Goal: Navigation & Orientation: Find specific page/section

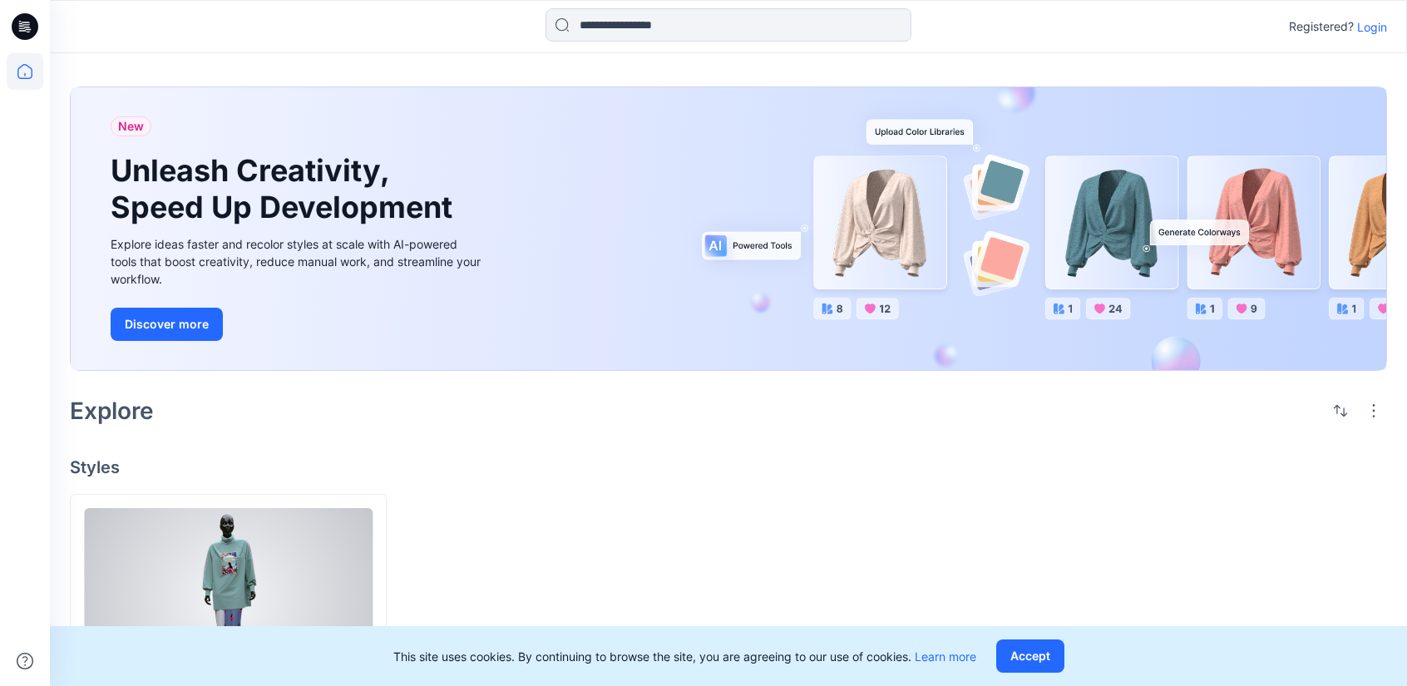
click at [272, 590] on div at bounding box center [228, 599] width 289 height 183
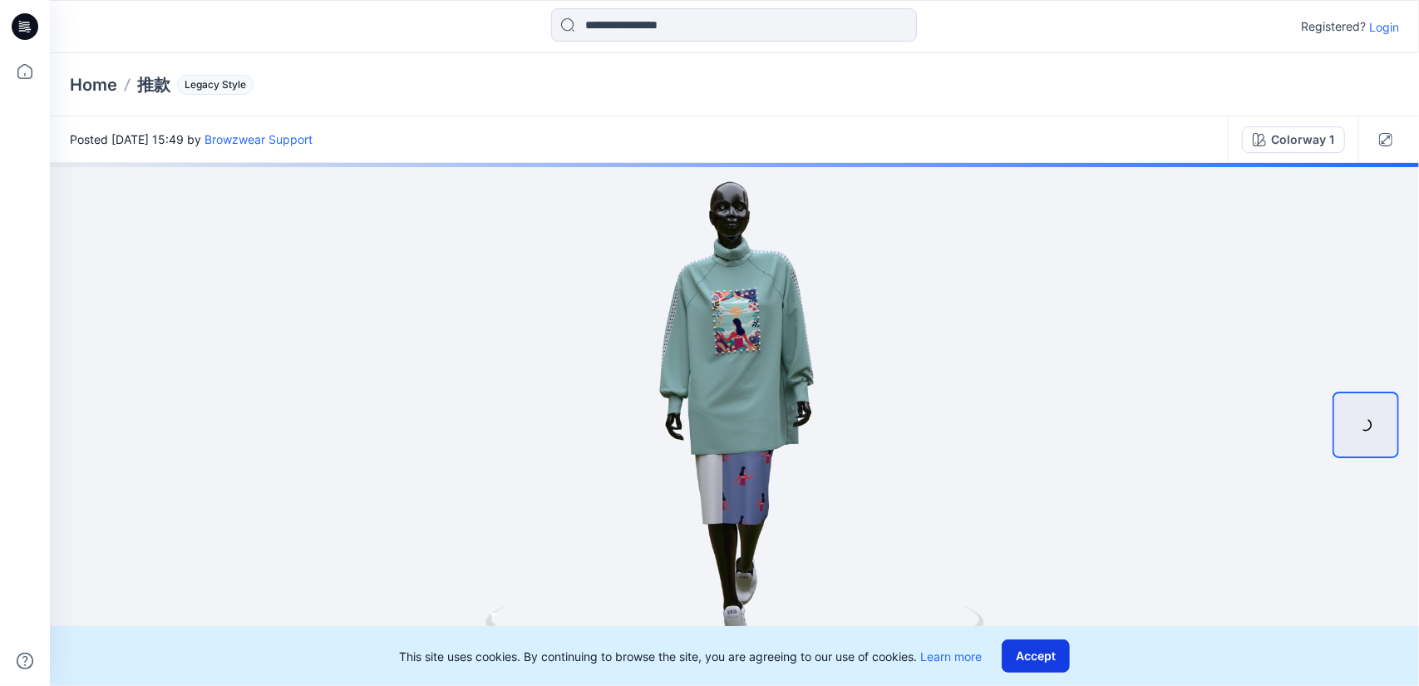
click at [1031, 644] on button "Accept" at bounding box center [1036, 655] width 68 height 33
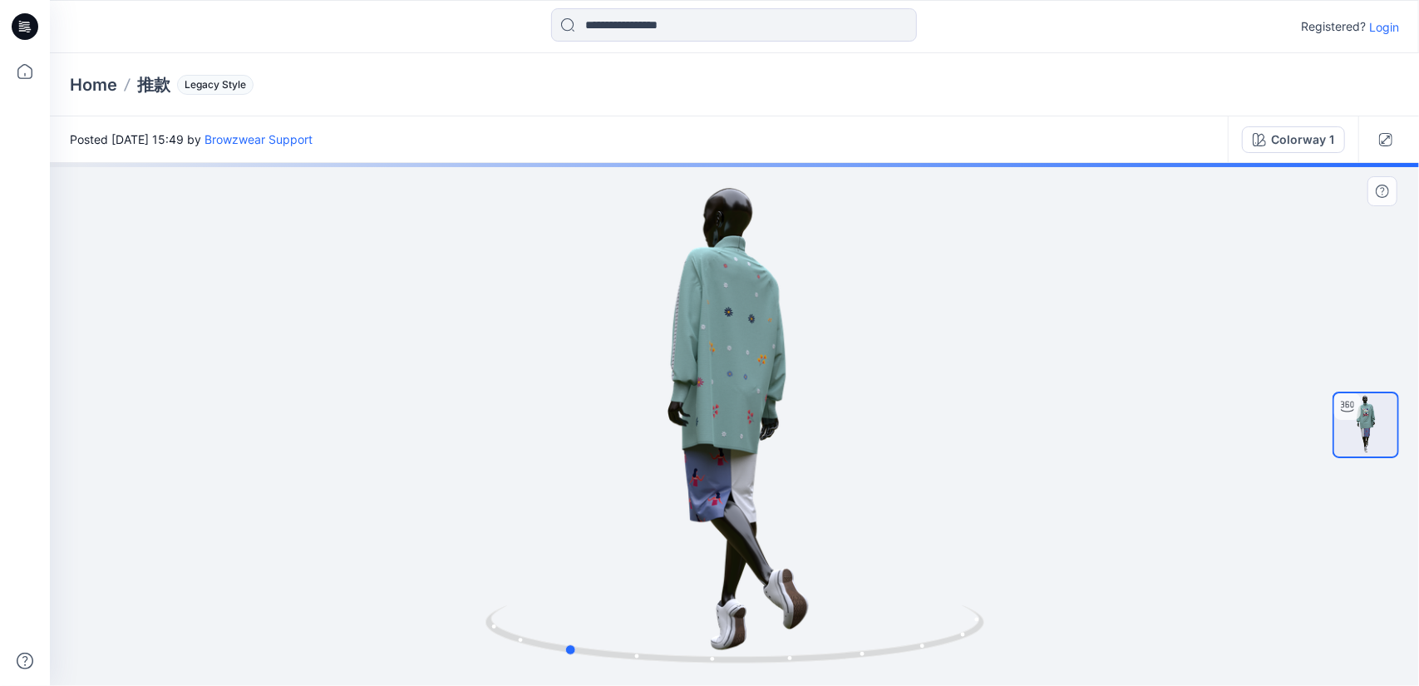
drag, startPoint x: 845, startPoint y: 443, endPoint x: 827, endPoint y: 446, distance: 17.6
click at [677, 458] on div at bounding box center [735, 424] width 1370 height 523
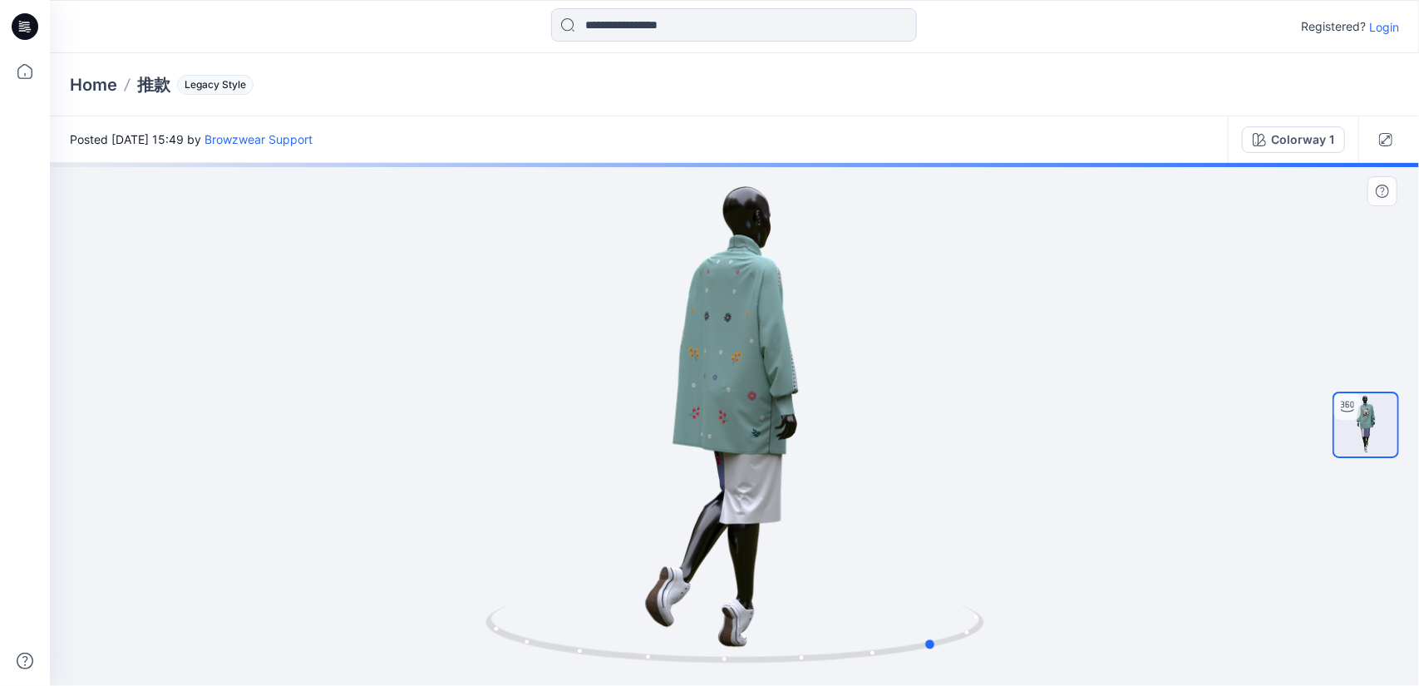
drag, startPoint x: 843, startPoint y: 447, endPoint x: 757, endPoint y: 445, distance: 86.5
click at [705, 456] on div at bounding box center [735, 424] width 1370 height 523
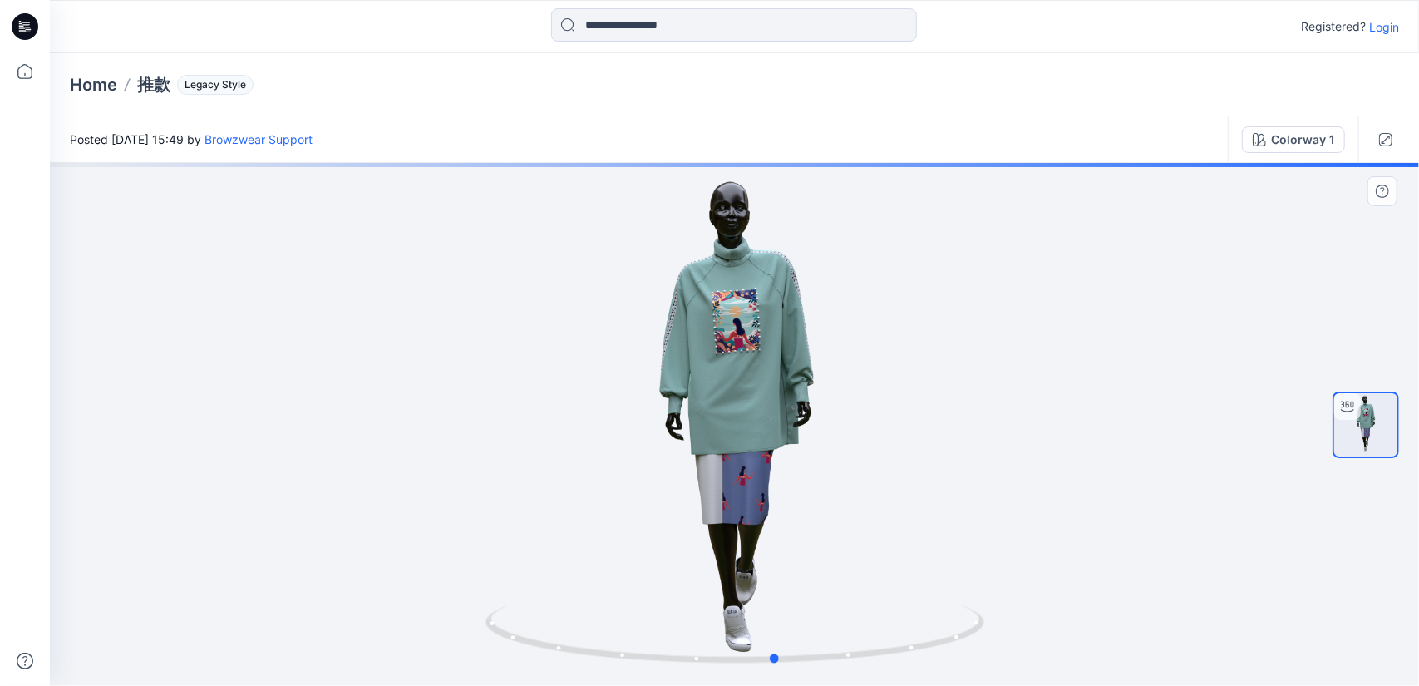
drag, startPoint x: 687, startPoint y: 463, endPoint x: 669, endPoint y: 461, distance: 17.6
click at [661, 463] on div at bounding box center [735, 424] width 1370 height 523
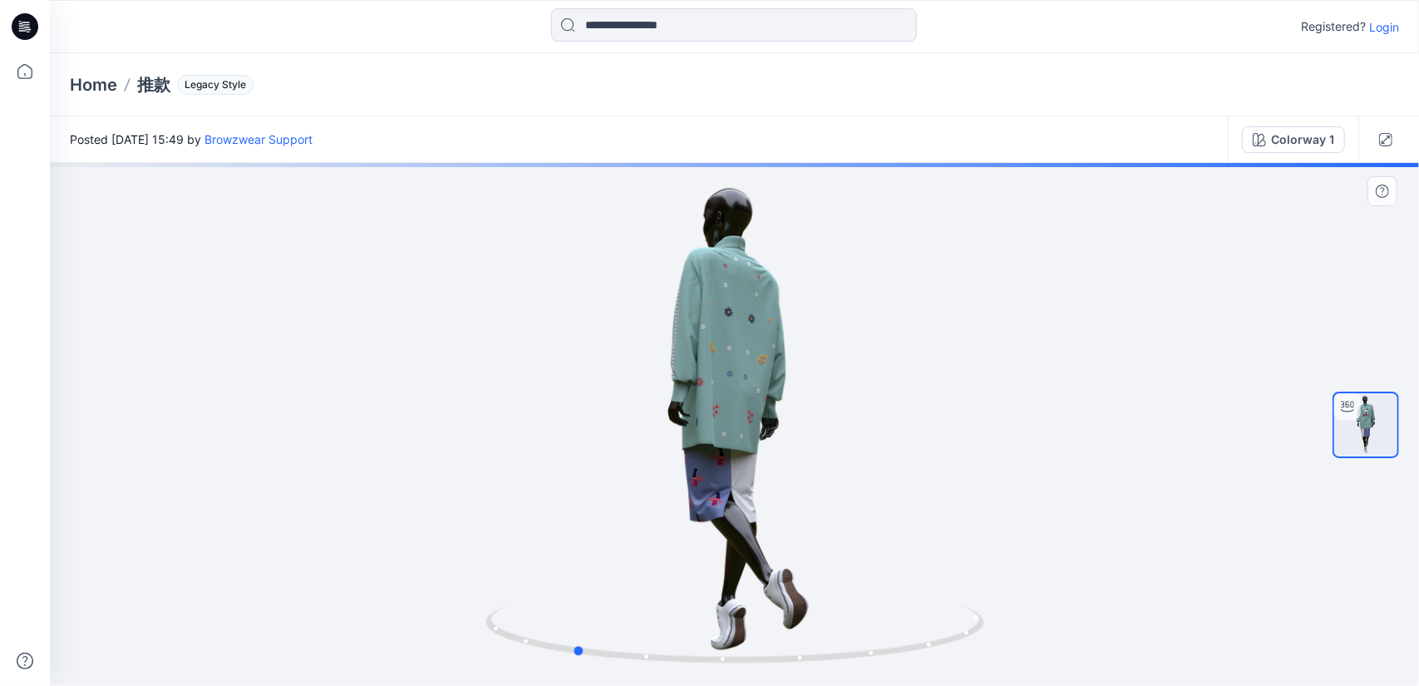
drag, startPoint x: 716, startPoint y: 461, endPoint x: 800, endPoint y: 443, distance: 85.8
click at [661, 462] on div at bounding box center [735, 424] width 1370 height 523
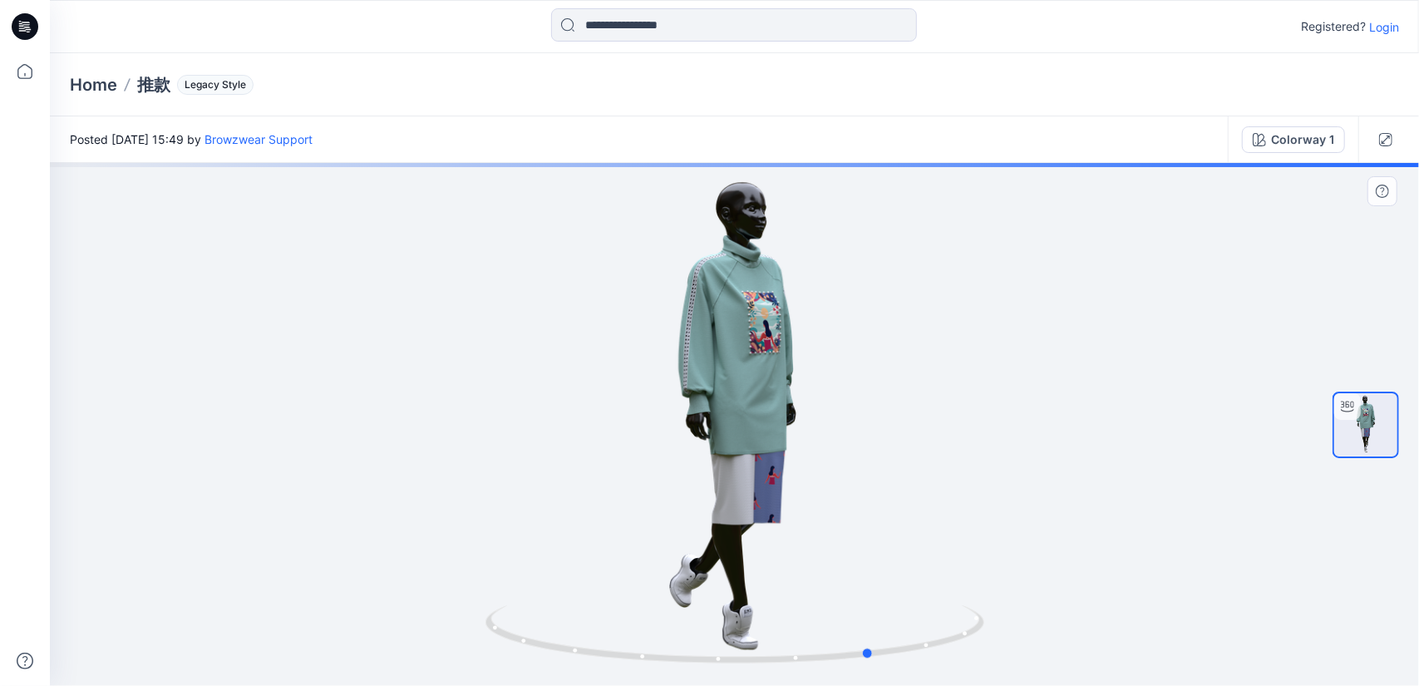
drag, startPoint x: 820, startPoint y: 448, endPoint x: 642, endPoint y: 462, distance: 178.4
click at [630, 463] on div at bounding box center [735, 424] width 1370 height 523
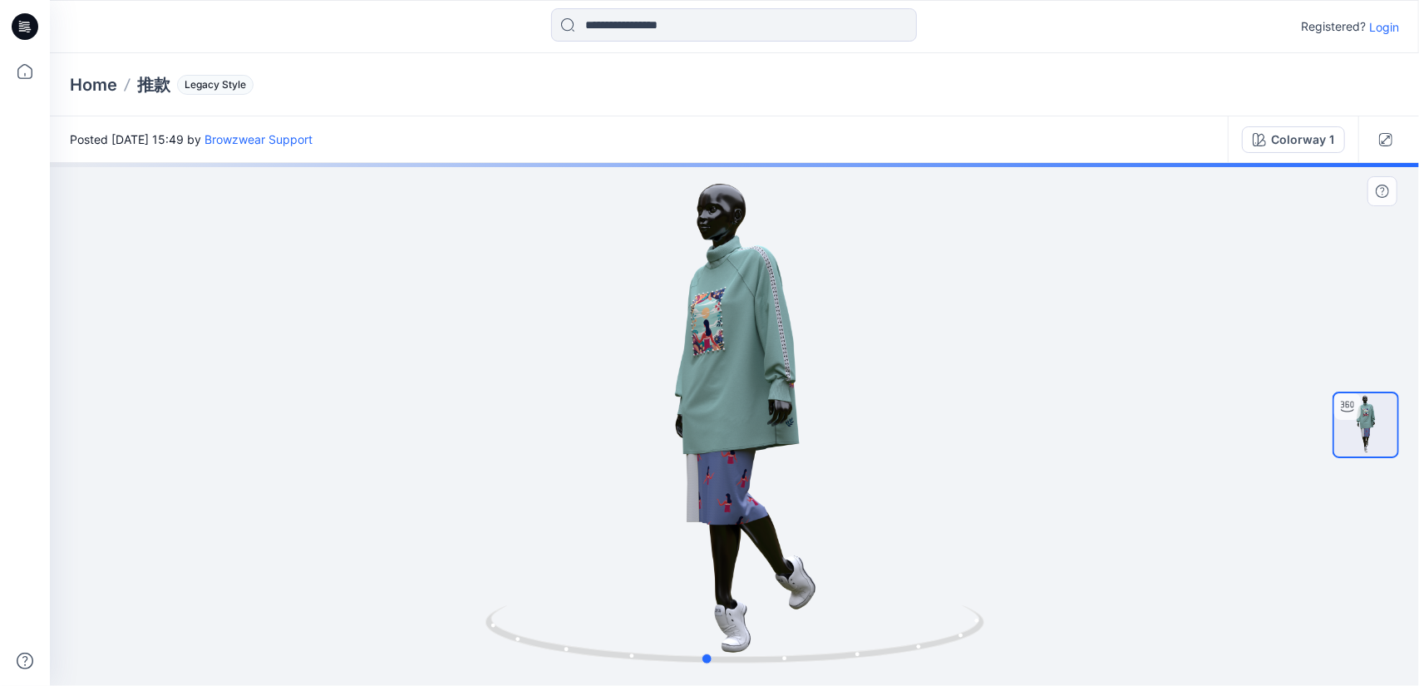
drag, startPoint x: 737, startPoint y: 468, endPoint x: 902, endPoint y: 440, distance: 167.9
click at [674, 468] on div at bounding box center [735, 424] width 1370 height 523
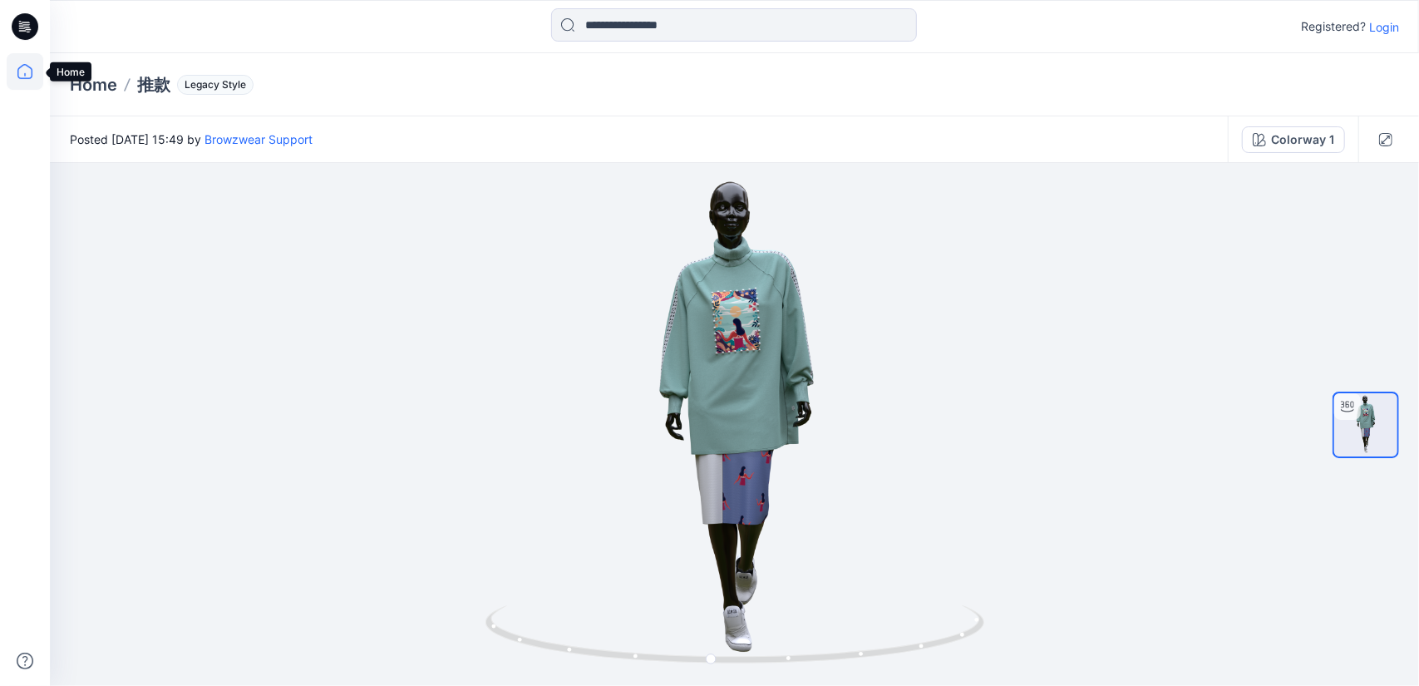
click at [24, 67] on icon at bounding box center [25, 71] width 37 height 37
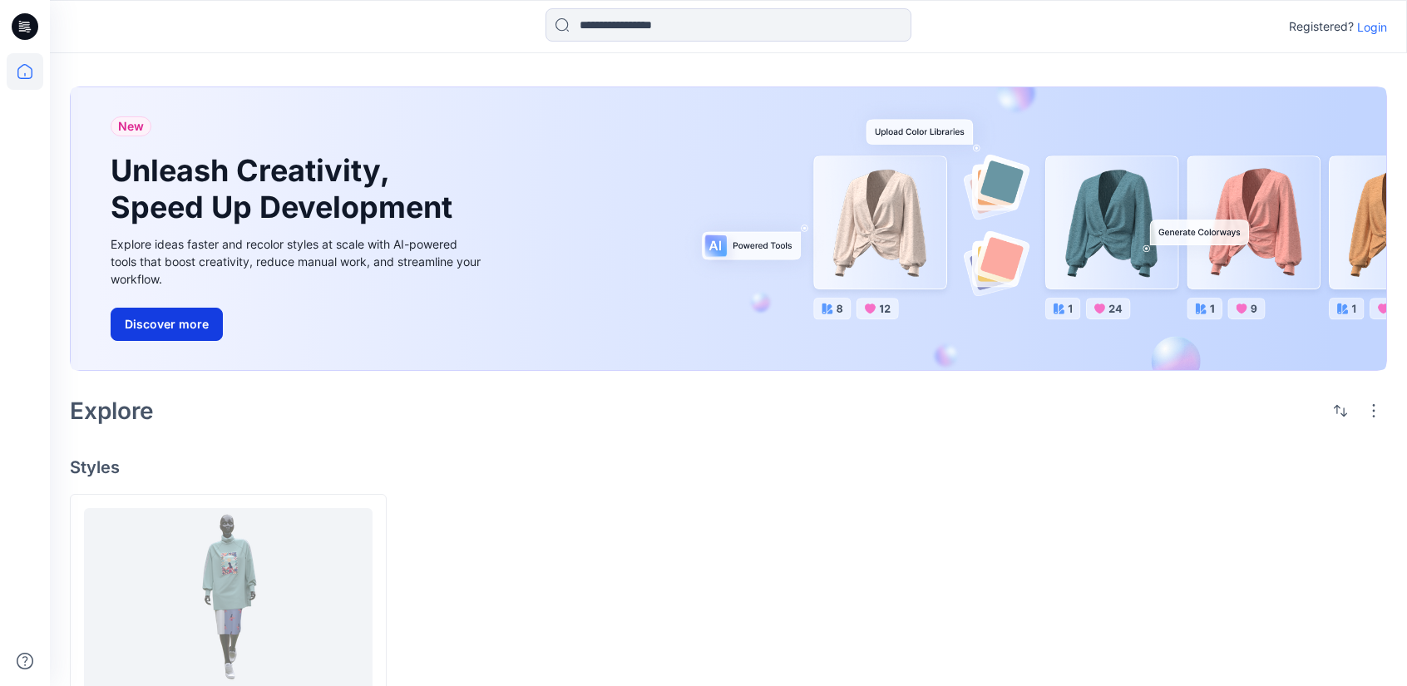
click at [170, 328] on button "Discover more" at bounding box center [167, 324] width 112 height 33
click at [1380, 21] on p "Login" at bounding box center [1372, 26] width 30 height 17
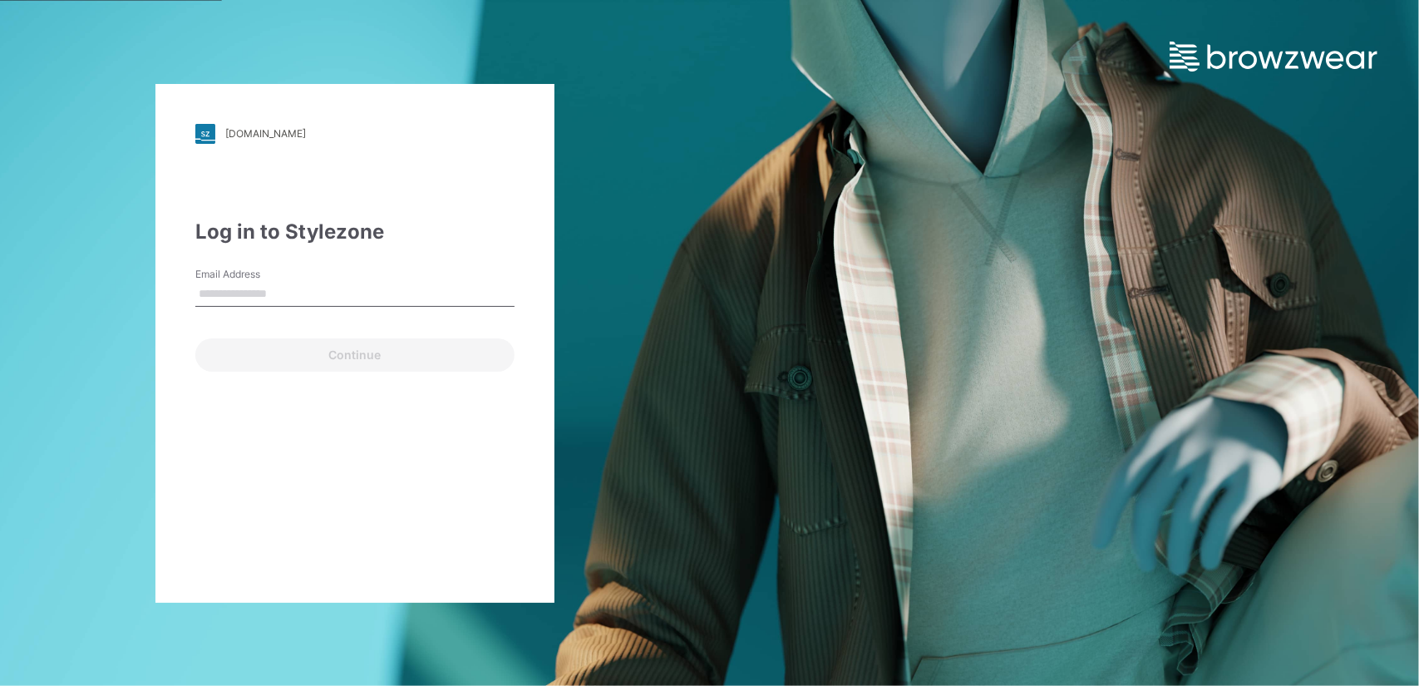
click at [228, 289] on input "Email Address" at bounding box center [354, 294] width 319 height 25
click at [349, 299] on input "**********" at bounding box center [354, 294] width 319 height 25
type input "**********"
click at [316, 349] on div "Continue" at bounding box center [354, 352] width 319 height 40
drag, startPoint x: 353, startPoint y: 301, endPoint x: 131, endPoint y: 300, distance: 222.0
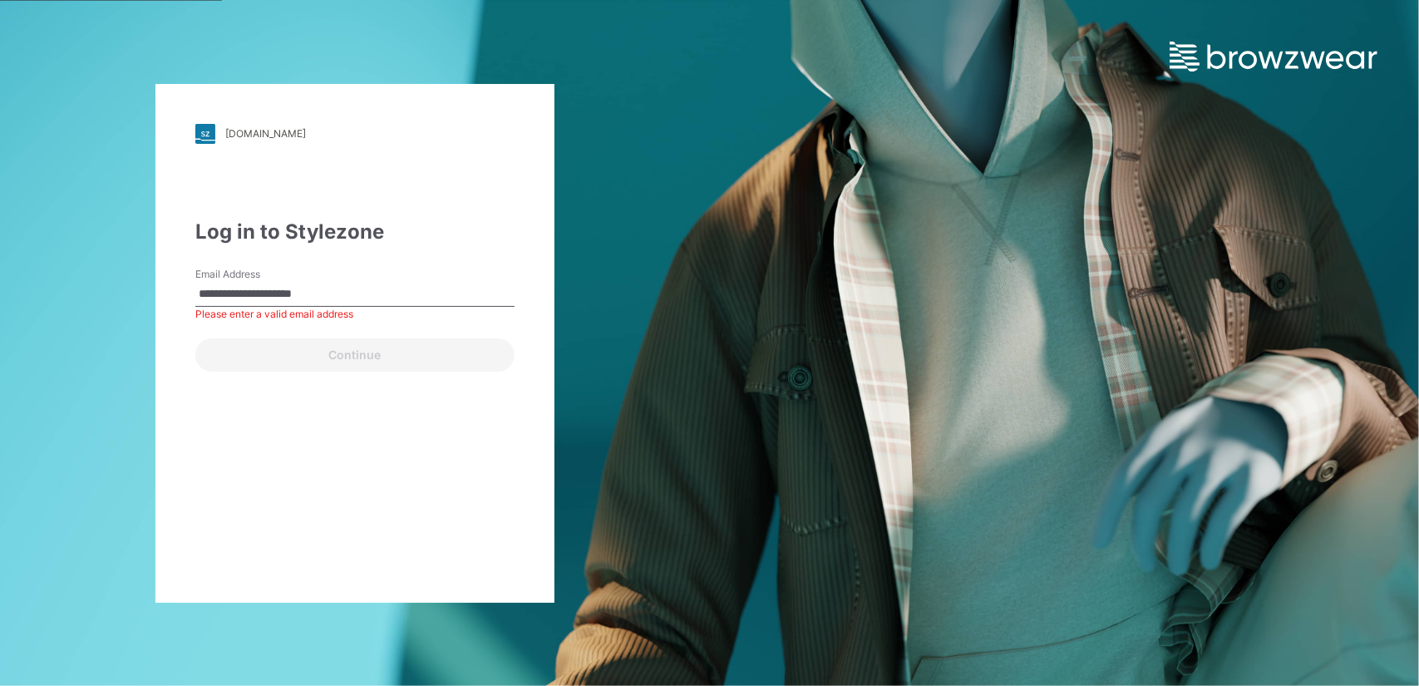
click at [131, 300] on div "**********" at bounding box center [355, 343] width 710 height 686
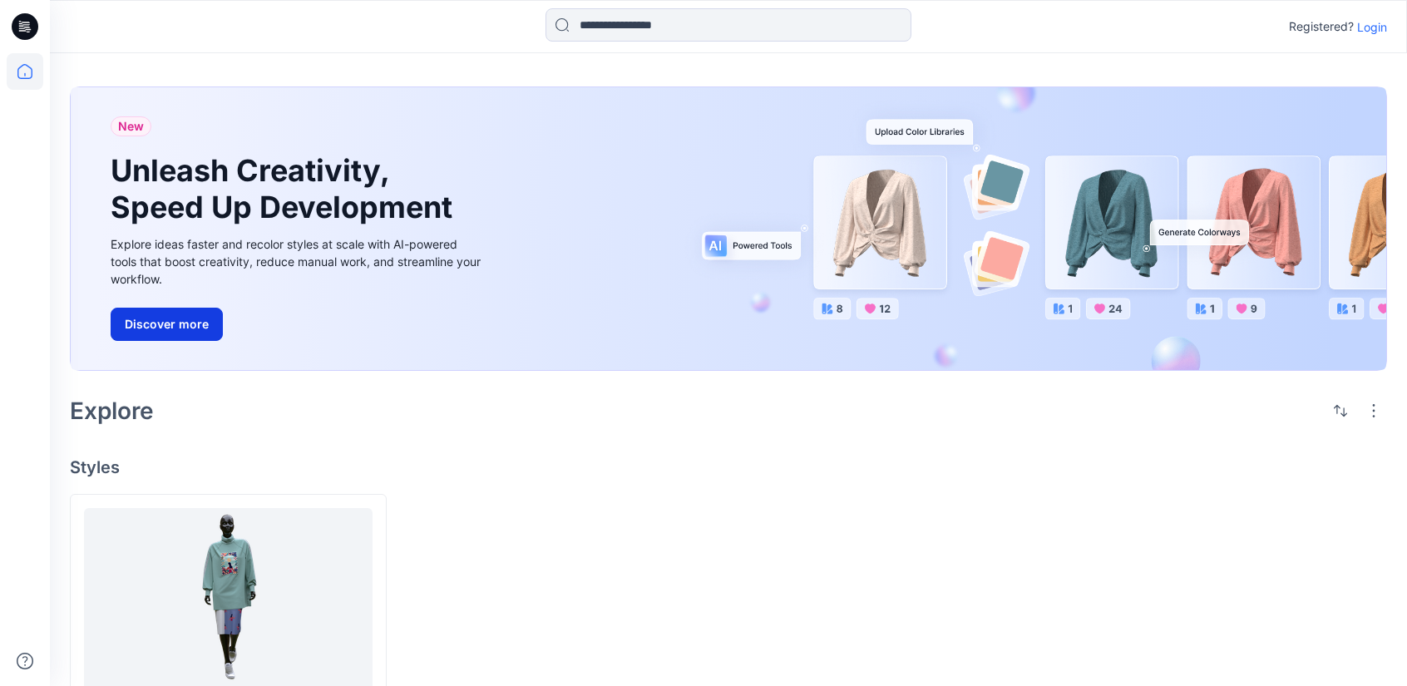
click at [144, 325] on button "Discover more" at bounding box center [167, 324] width 112 height 33
